Goal: Find specific page/section: Find specific page/section

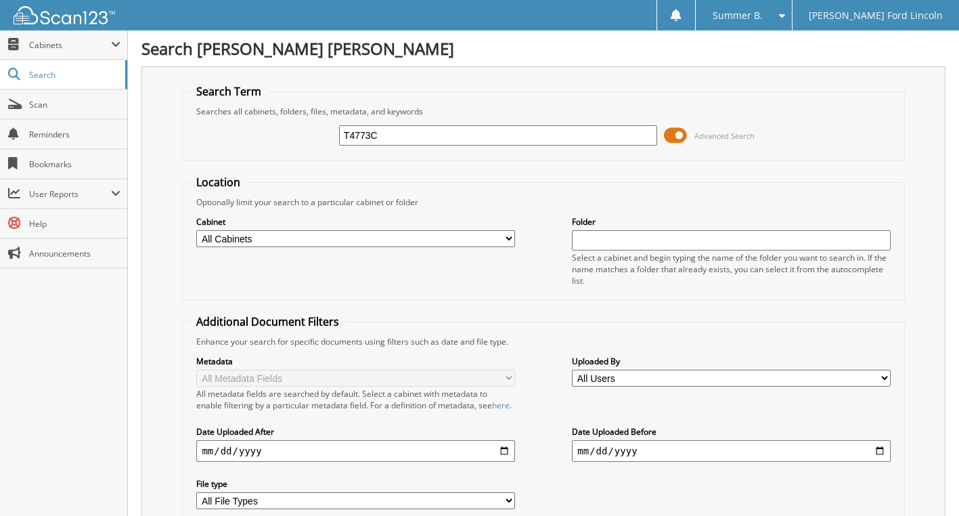
type input "T4773C"
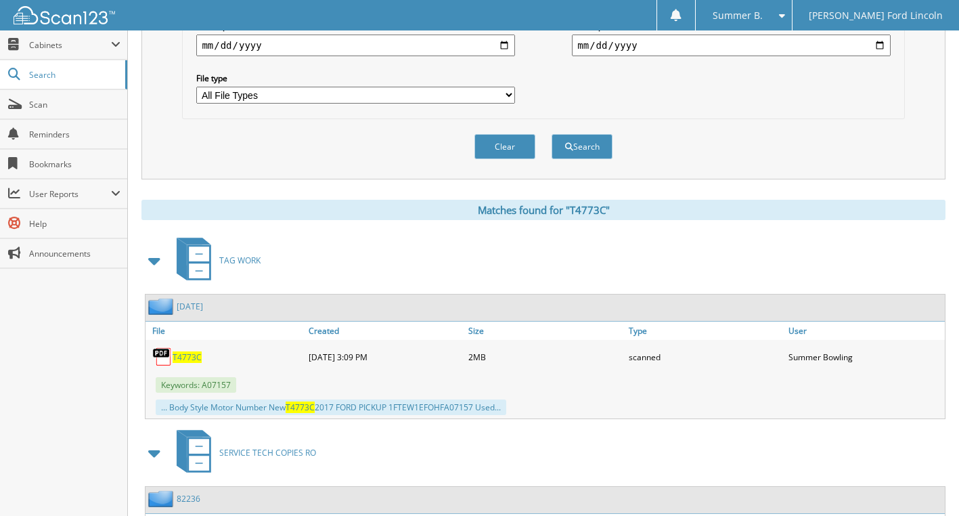
scroll to position [406, 0]
click at [185, 362] on span "T4773C" at bounding box center [187, 356] width 29 height 12
